Goal: Task Accomplishment & Management: Use online tool/utility

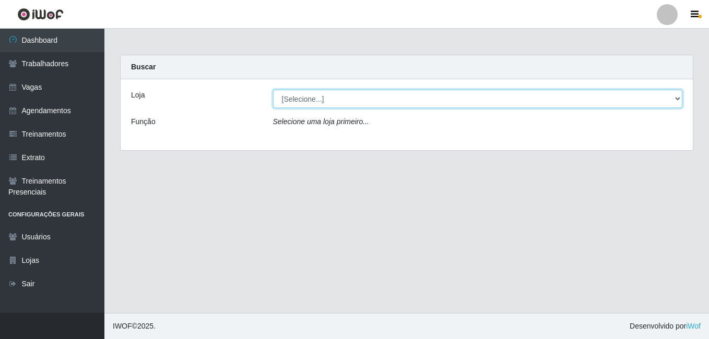
click at [668, 99] on select "[Selecione...] Iskisita Atakado - Alecrim" at bounding box center [478, 99] width 410 height 18
select select "430"
click at [273, 90] on select "[Selecione...] Iskisita Atakado - Alecrim" at bounding box center [478, 99] width 410 height 18
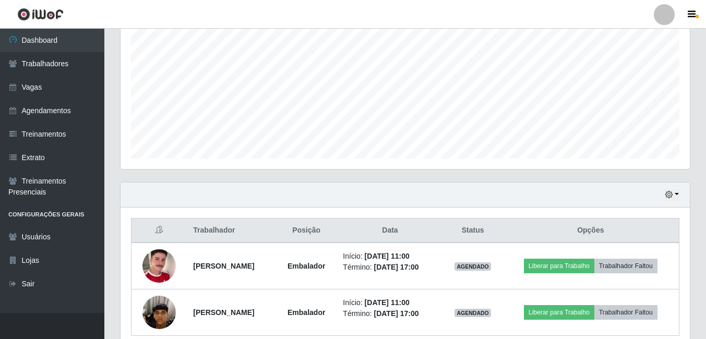
scroll to position [261, 0]
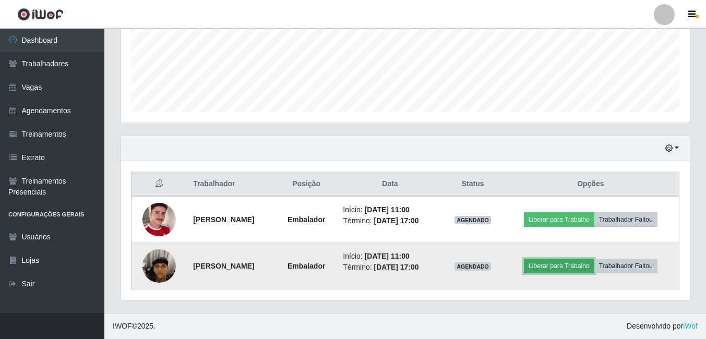
click at [566, 265] on button "Liberar para Trabalho" at bounding box center [559, 266] width 70 height 15
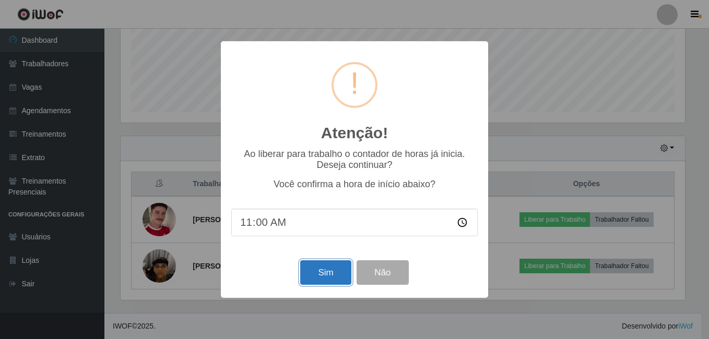
click at [318, 273] on button "Sim" at bounding box center [325, 272] width 51 height 25
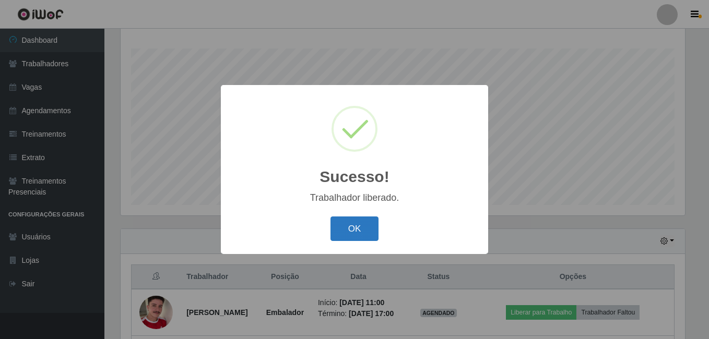
click at [353, 233] on button "OK" at bounding box center [354, 229] width 49 height 25
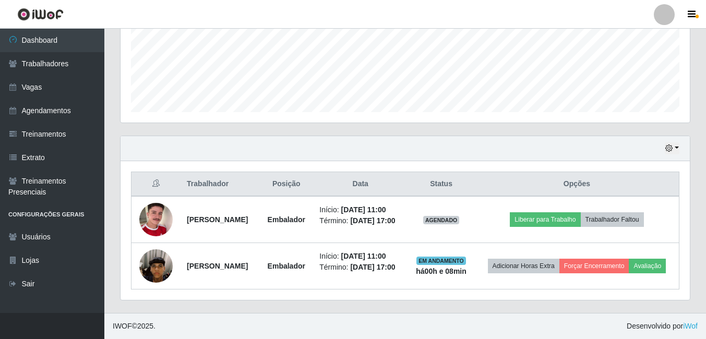
scroll to position [299, 0]
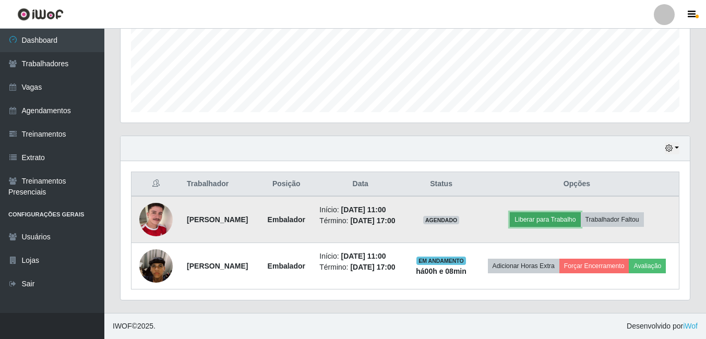
click at [559, 212] on button "Liberar para Trabalho" at bounding box center [545, 219] width 70 height 15
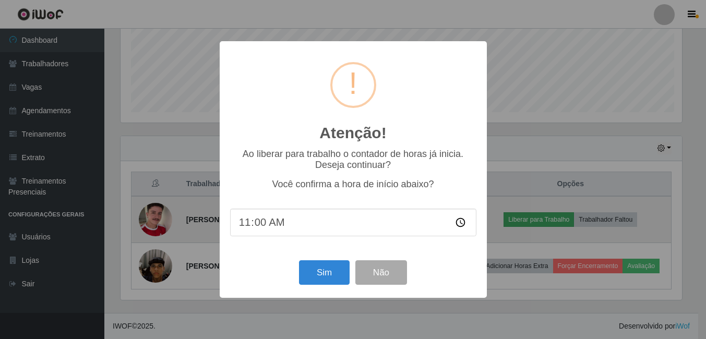
scroll to position [217, 564]
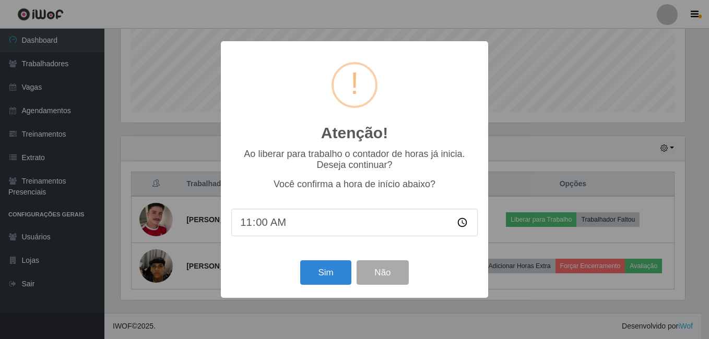
click at [321, 233] on input "11:00" at bounding box center [354, 223] width 246 height 28
click at [315, 227] on input "11:00" at bounding box center [354, 223] width 246 height 28
click at [269, 230] on input "11:00" at bounding box center [354, 223] width 246 height 28
drag, startPoint x: 255, startPoint y: 223, endPoint x: 284, endPoint y: 222, distance: 29.2
click at [270, 224] on input "11:00" at bounding box center [354, 223] width 246 height 28
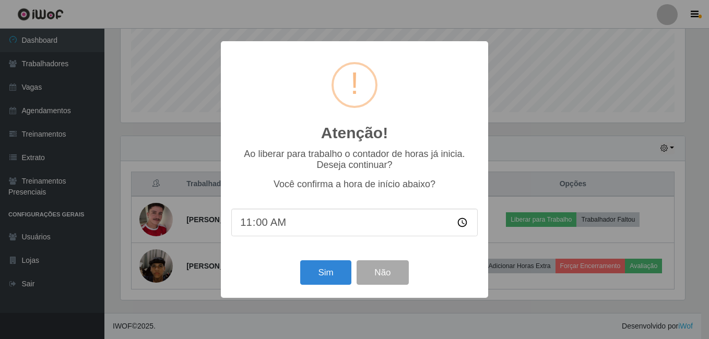
type input "11:05"
click at [323, 267] on button "Sim" at bounding box center [325, 272] width 51 height 25
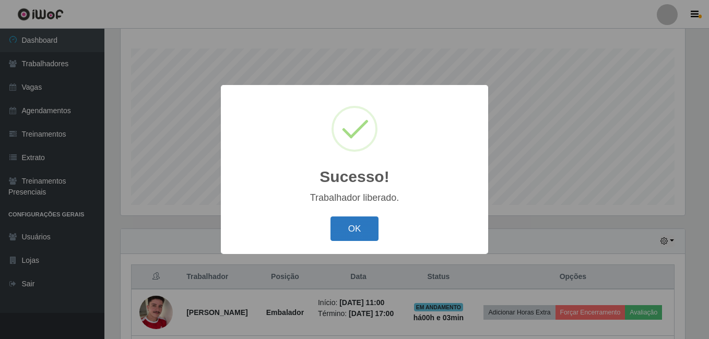
click at [358, 226] on button "OK" at bounding box center [354, 229] width 49 height 25
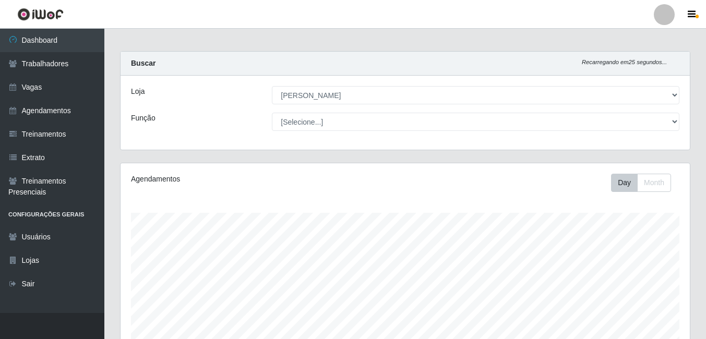
scroll to position [0, 0]
